Goal: Find specific page/section: Find specific page/section

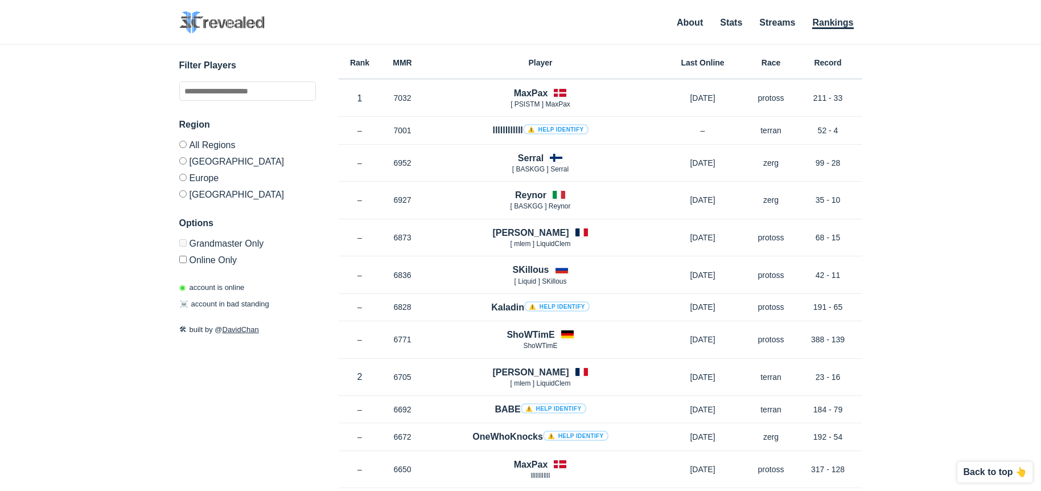
scroll to position [1707, 0]
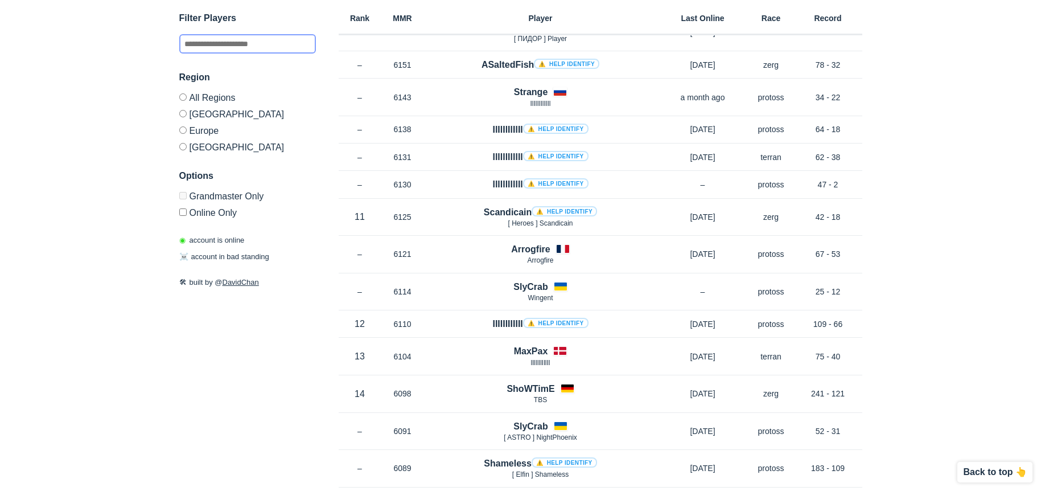
drag, startPoint x: 194, startPoint y: 52, endPoint x: 195, endPoint y: 46, distance: 6.9
click at [195, 47] on input "text" at bounding box center [247, 43] width 137 height 19
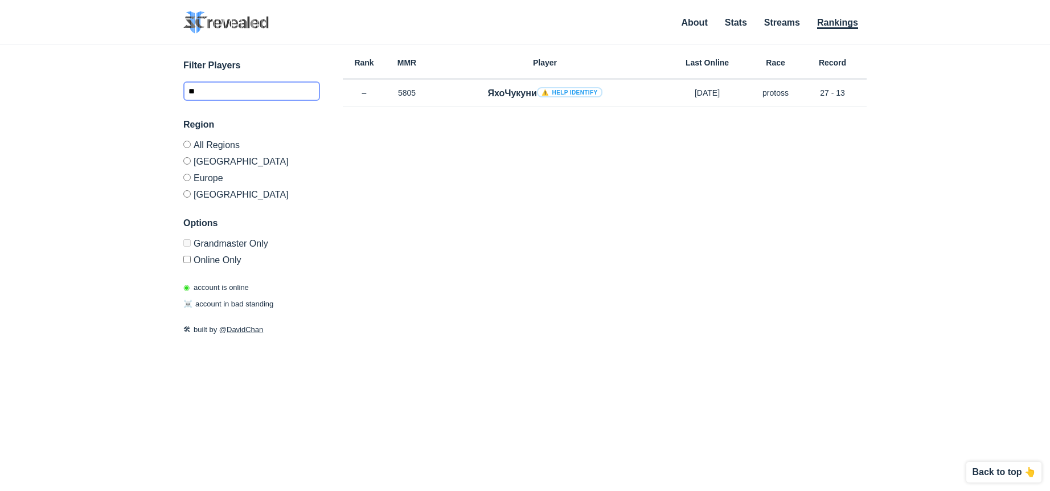
type input "*"
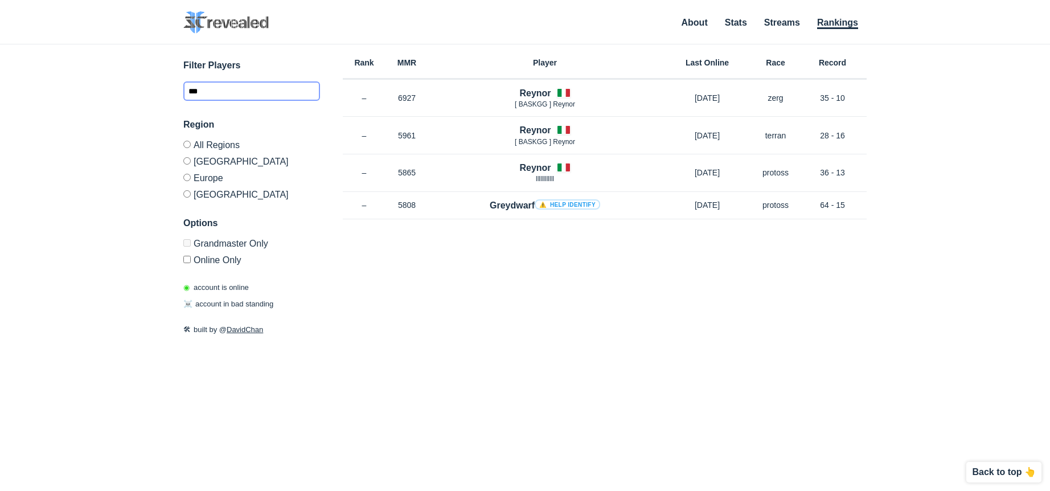
type input "***"
click at [212, 160] on label "[GEOGRAPHIC_DATA]" at bounding box center [251, 161] width 137 height 17
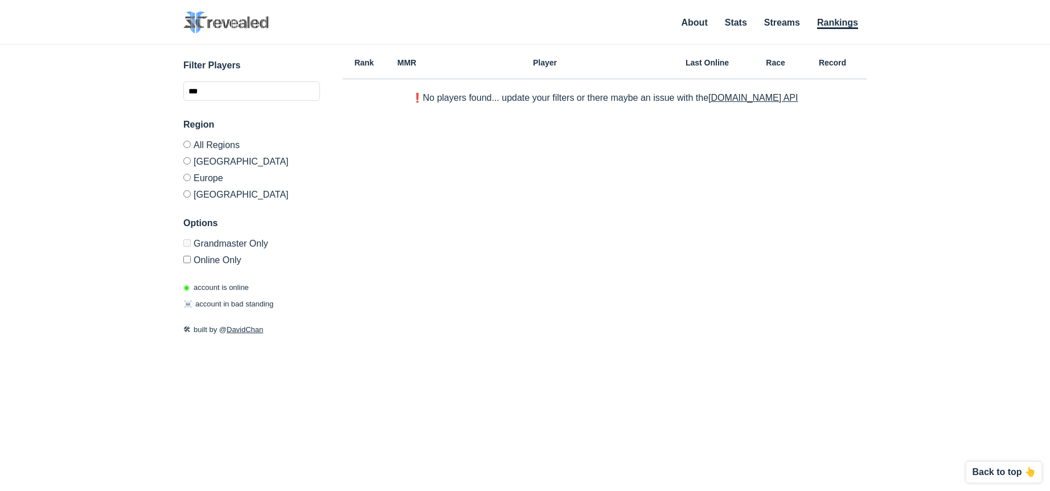
click at [196, 191] on label "[GEOGRAPHIC_DATA]" at bounding box center [251, 193] width 137 height 14
